Goal: Entertainment & Leisure: Consume media (video, audio)

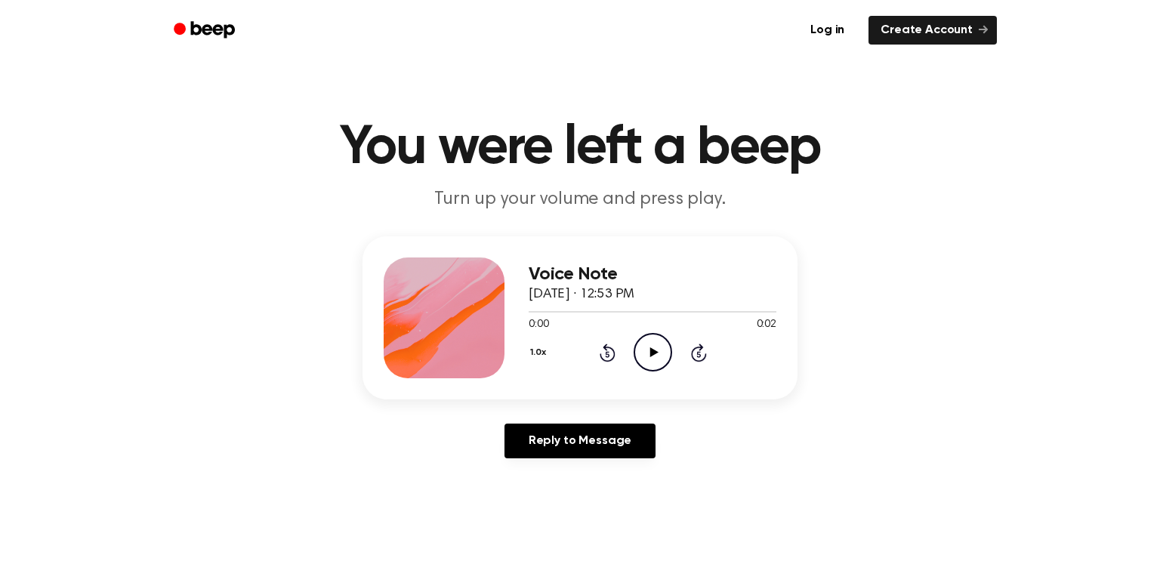
click at [649, 347] on icon "Play Audio" at bounding box center [652, 352] width 39 height 39
click at [640, 349] on icon "Play Audio" at bounding box center [652, 352] width 39 height 39
click at [640, 349] on icon "Pause Audio" at bounding box center [652, 352] width 39 height 39
click at [667, 327] on div "0:02 0:02" at bounding box center [653, 325] width 248 height 16
click at [654, 351] on icon at bounding box center [653, 352] width 8 height 10
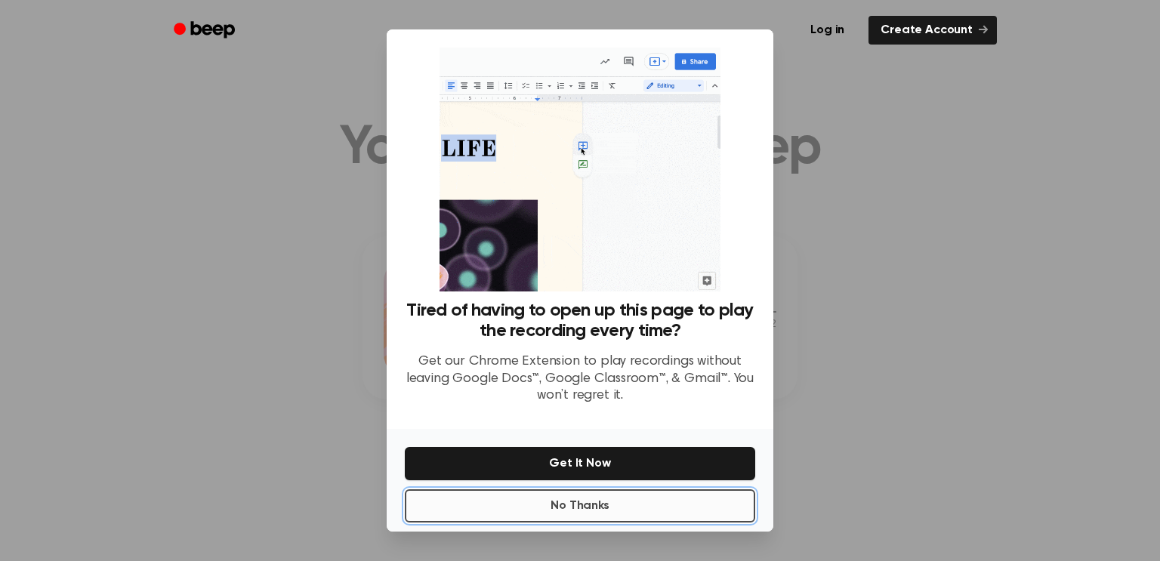
click at [630, 499] on button "No Thanks" at bounding box center [580, 505] width 350 height 33
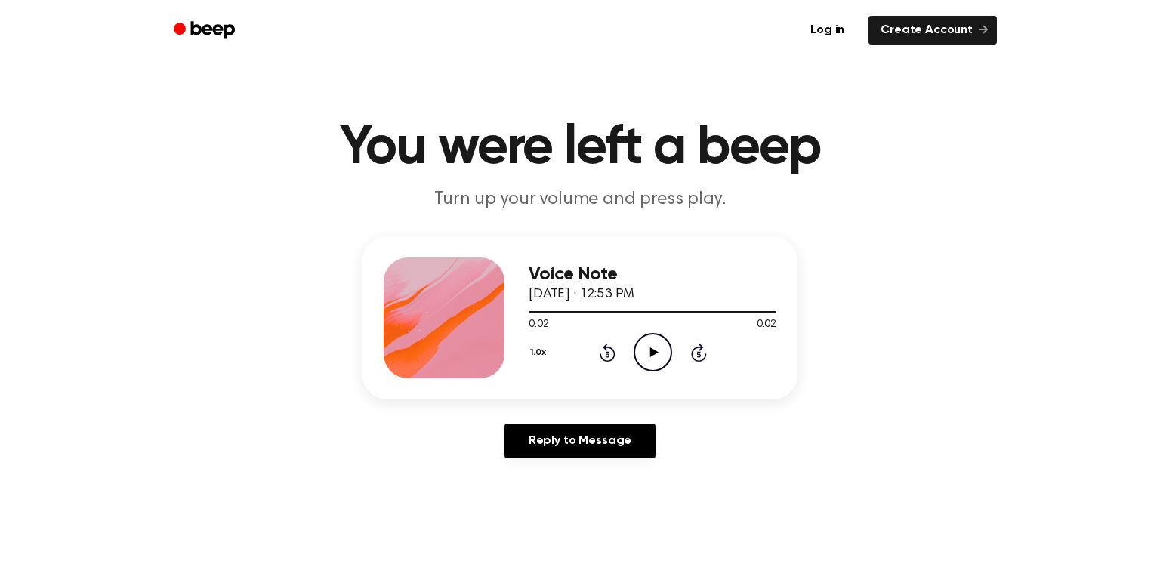
click at [655, 351] on icon at bounding box center [653, 352] width 8 height 10
click at [655, 351] on icon at bounding box center [652, 352] width 7 height 10
click at [606, 442] on link "Reply to Message" at bounding box center [579, 441] width 151 height 35
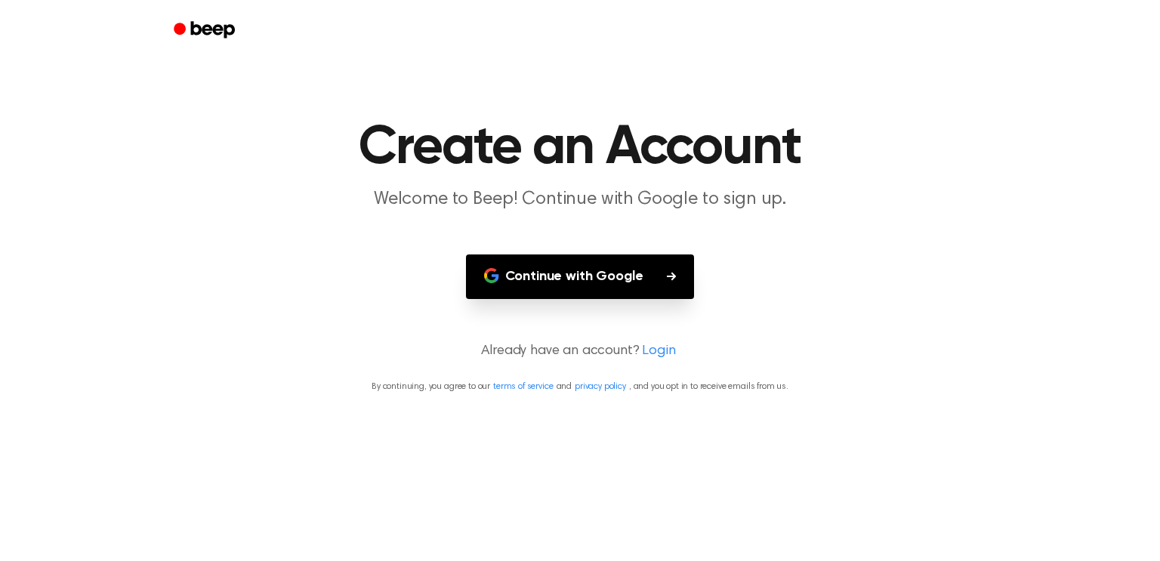
click at [617, 291] on button "Continue with Google" at bounding box center [580, 276] width 229 height 45
click at [149, 111] on main "Create an Account Welcome to Beep! Continue with Google to sign up. Continue wi…" at bounding box center [580, 280] width 1160 height 561
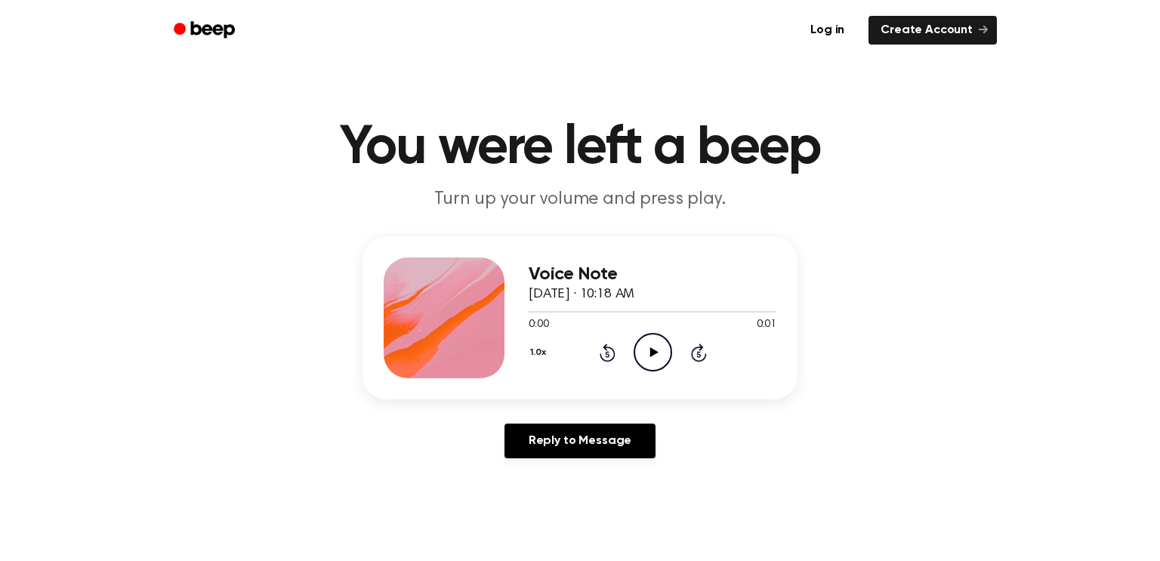
click at [649, 349] on icon "Play Audio" at bounding box center [652, 352] width 39 height 39
click at [649, 347] on icon "Pause Audio" at bounding box center [652, 352] width 39 height 39
click at [649, 347] on icon "Play Audio" at bounding box center [652, 352] width 39 height 39
click at [658, 353] on icon "Play Audio" at bounding box center [652, 352] width 39 height 39
click at [658, 353] on icon "Pause Audio" at bounding box center [652, 352] width 39 height 39
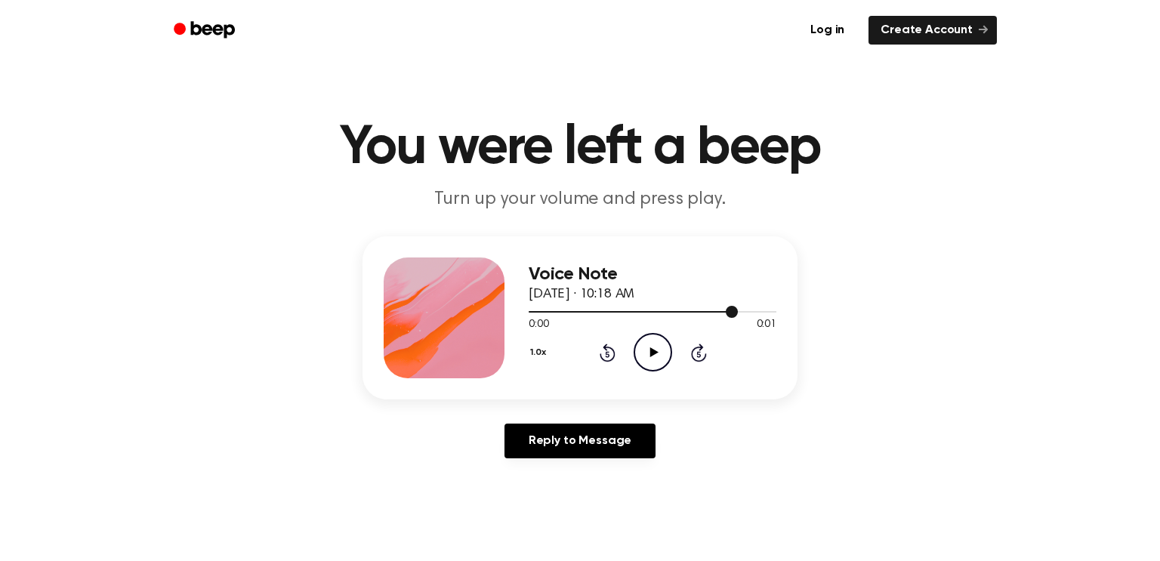
drag, startPoint x: 728, startPoint y: 313, endPoint x: 578, endPoint y: 314, distance: 149.5
click at [578, 314] on div at bounding box center [653, 311] width 248 height 12
click at [530, 305] on div at bounding box center [653, 311] width 248 height 12
click at [641, 347] on icon "Play Audio" at bounding box center [652, 352] width 39 height 39
click at [641, 347] on icon "Pause Audio" at bounding box center [652, 352] width 39 height 39
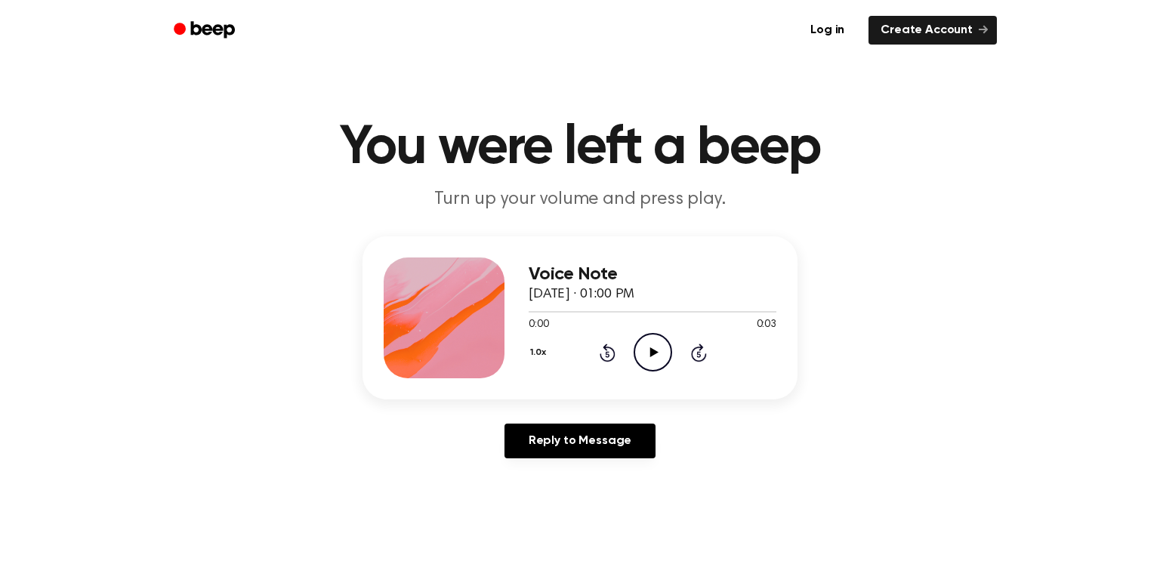
click at [645, 346] on icon "Play Audio" at bounding box center [652, 352] width 39 height 39
click at [645, 346] on icon "Pause Audio" at bounding box center [652, 352] width 39 height 39
click at [655, 350] on icon "Play Audio" at bounding box center [652, 352] width 39 height 39
click at [653, 344] on icon "Play Audio" at bounding box center [652, 352] width 39 height 39
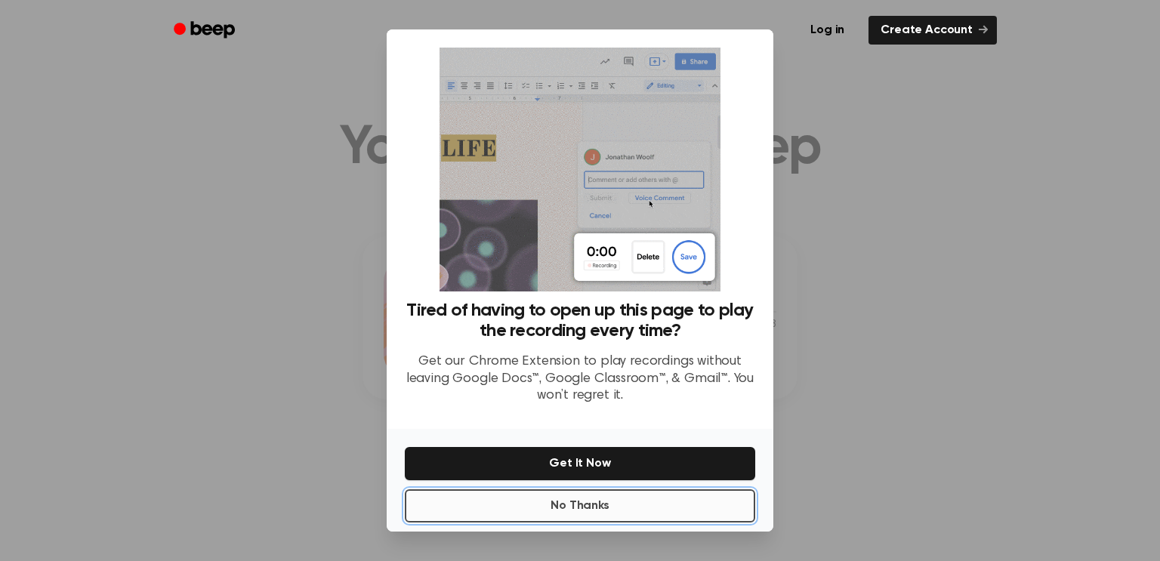
click at [697, 505] on button "No Thanks" at bounding box center [580, 505] width 350 height 33
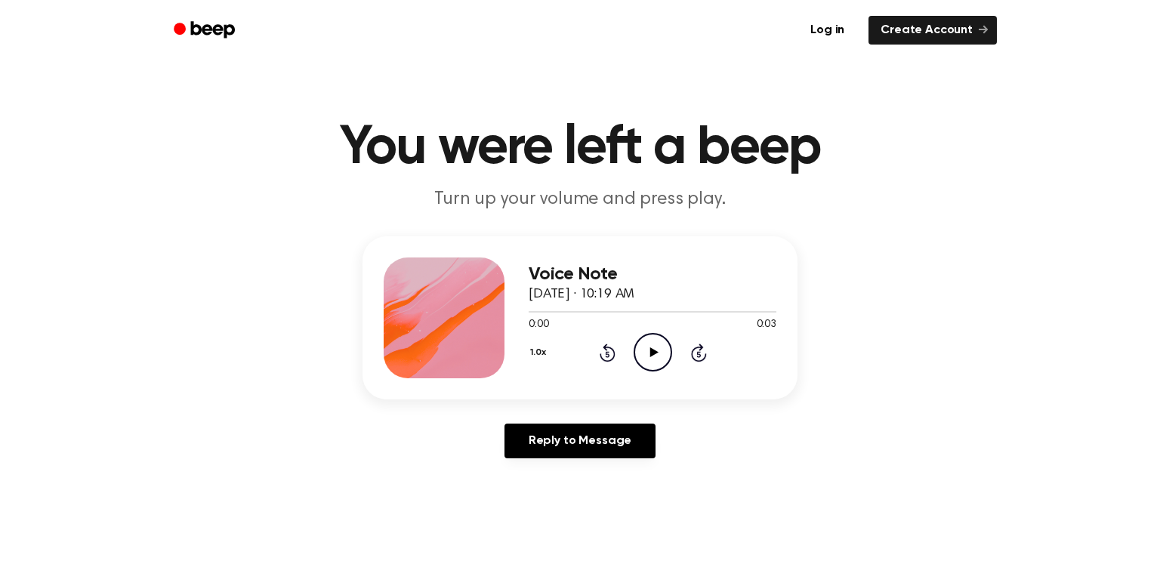
click at [652, 350] on icon at bounding box center [653, 352] width 8 height 10
click at [658, 344] on icon "Play Audio" at bounding box center [652, 352] width 39 height 39
click at [658, 344] on icon "Pause Audio" at bounding box center [652, 352] width 39 height 39
click at [646, 343] on icon "Play Audio" at bounding box center [652, 352] width 39 height 39
click at [649, 356] on icon at bounding box center [653, 352] width 8 height 10
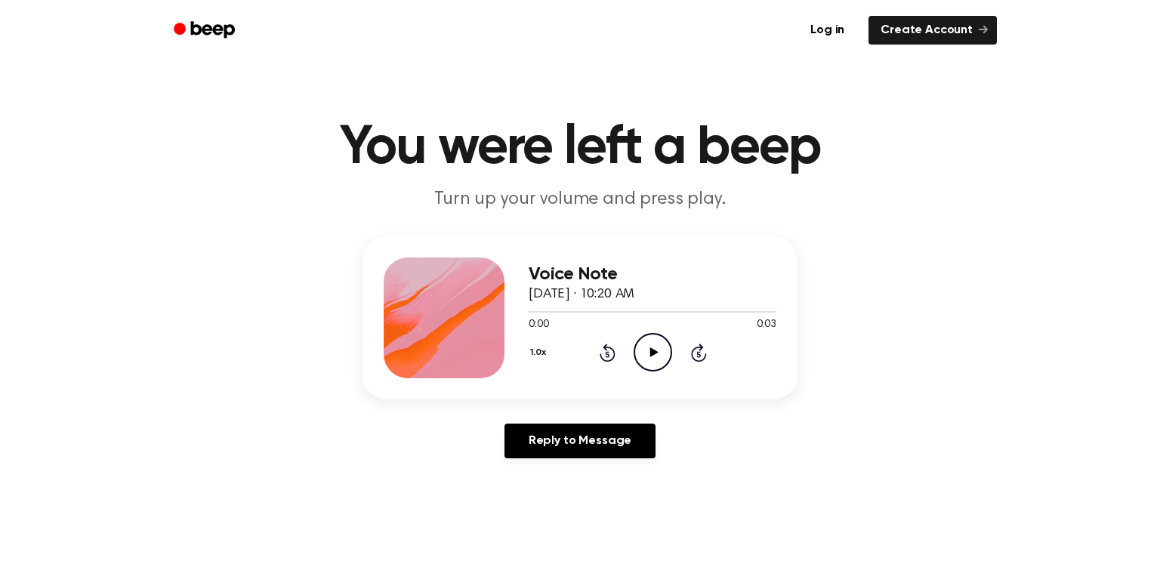
click at [657, 344] on icon "Play Audio" at bounding box center [652, 352] width 39 height 39
click at [657, 344] on icon "Pause Audio" at bounding box center [652, 352] width 39 height 39
click at [653, 351] on icon at bounding box center [653, 352] width 8 height 10
click at [653, 351] on icon "Pause Audio" at bounding box center [652, 352] width 39 height 39
click at [651, 358] on icon "Play Audio" at bounding box center [652, 352] width 39 height 39
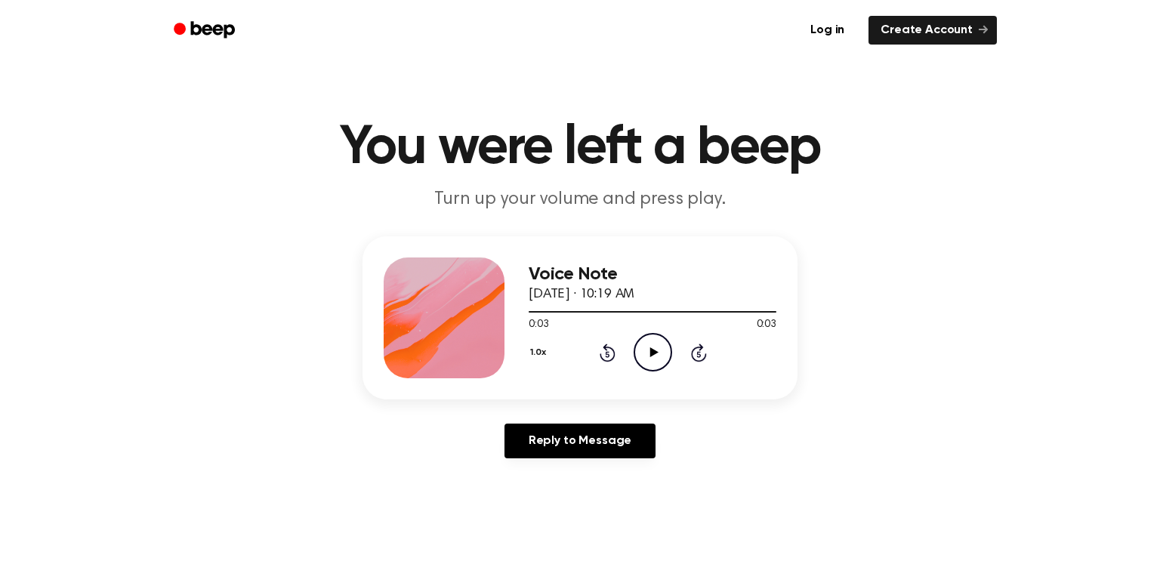
click at [651, 358] on icon "Play Audio" at bounding box center [652, 352] width 39 height 39
click at [657, 347] on icon "Play Audio" at bounding box center [652, 352] width 39 height 39
click at [650, 359] on icon "Pause Audio" at bounding box center [652, 352] width 39 height 39
click at [649, 352] on icon "Play Audio" at bounding box center [652, 352] width 39 height 39
click at [650, 354] on icon at bounding box center [653, 352] width 8 height 10
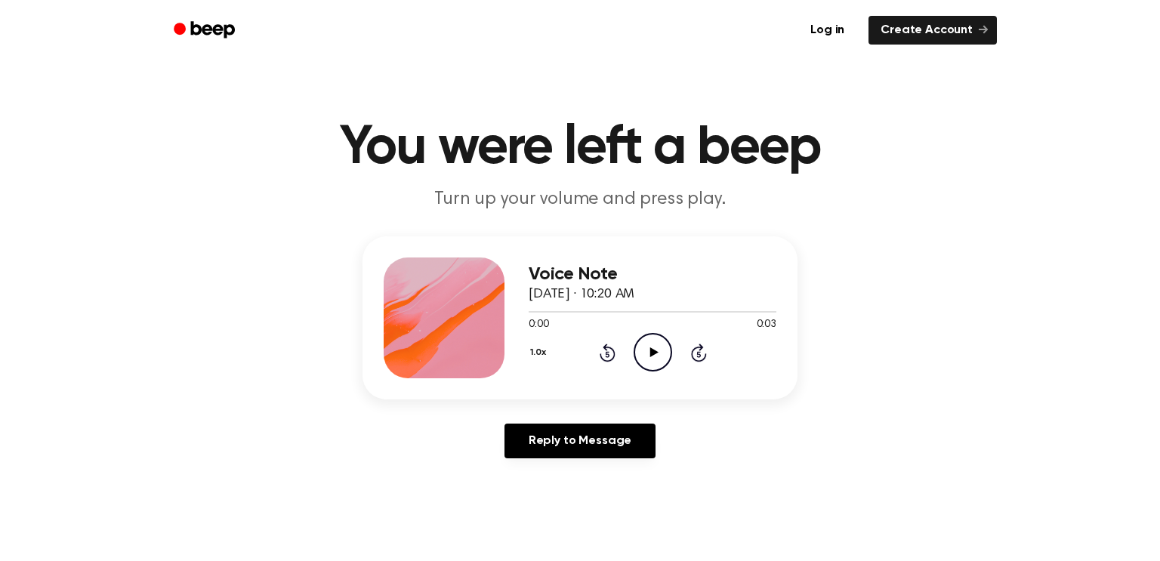
click at [647, 352] on icon "Play Audio" at bounding box center [652, 352] width 39 height 39
click at [652, 354] on icon at bounding box center [653, 352] width 8 height 10
click at [652, 354] on icon "Pause Audio" at bounding box center [652, 352] width 39 height 39
